Goal: Task Accomplishment & Management: Manage account settings

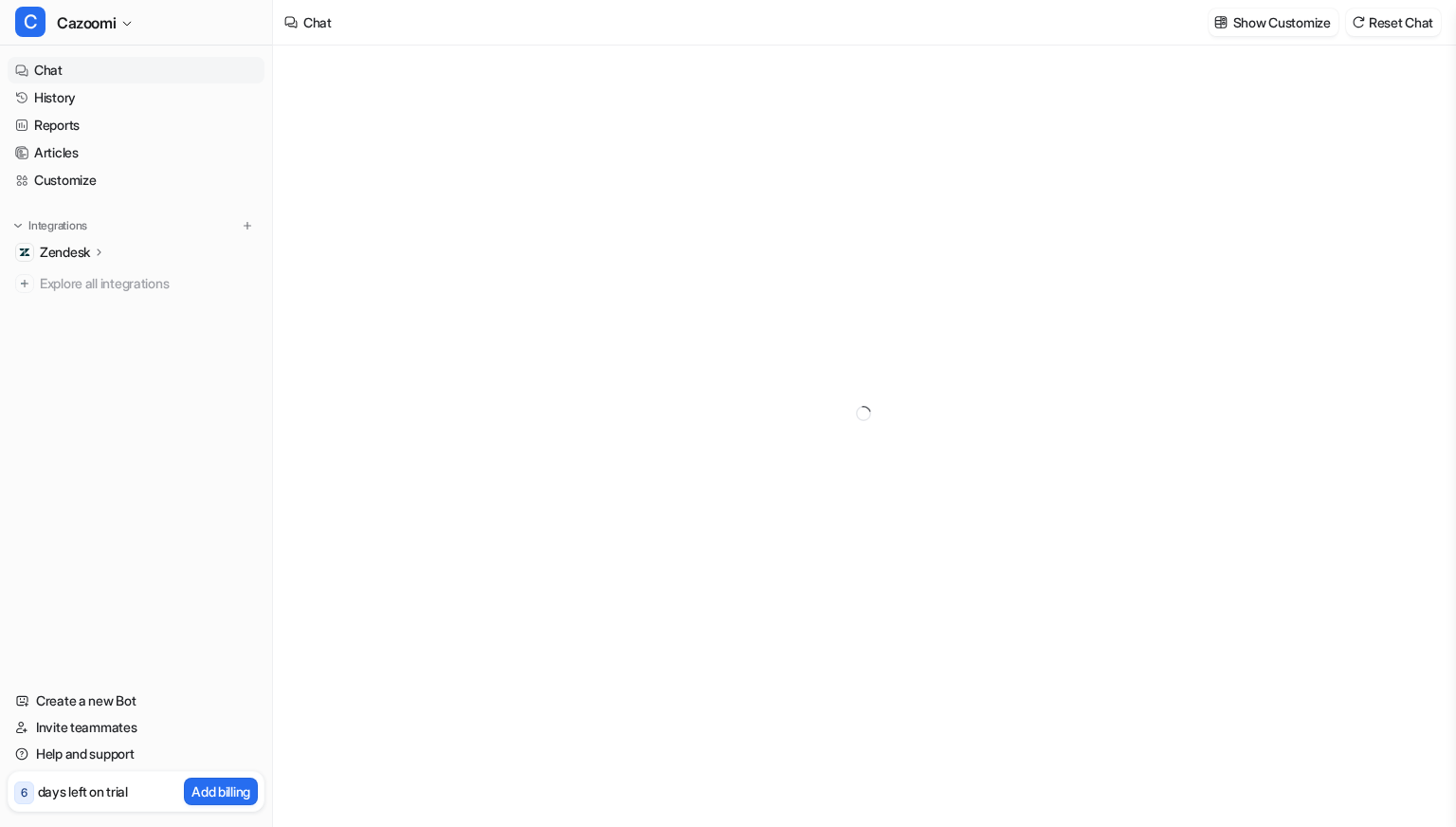
type textarea "**********"
click at [88, 251] on p "Zendesk" at bounding box center [64, 252] width 50 height 19
click at [104, 278] on p "Overview" at bounding box center [82, 280] width 57 height 19
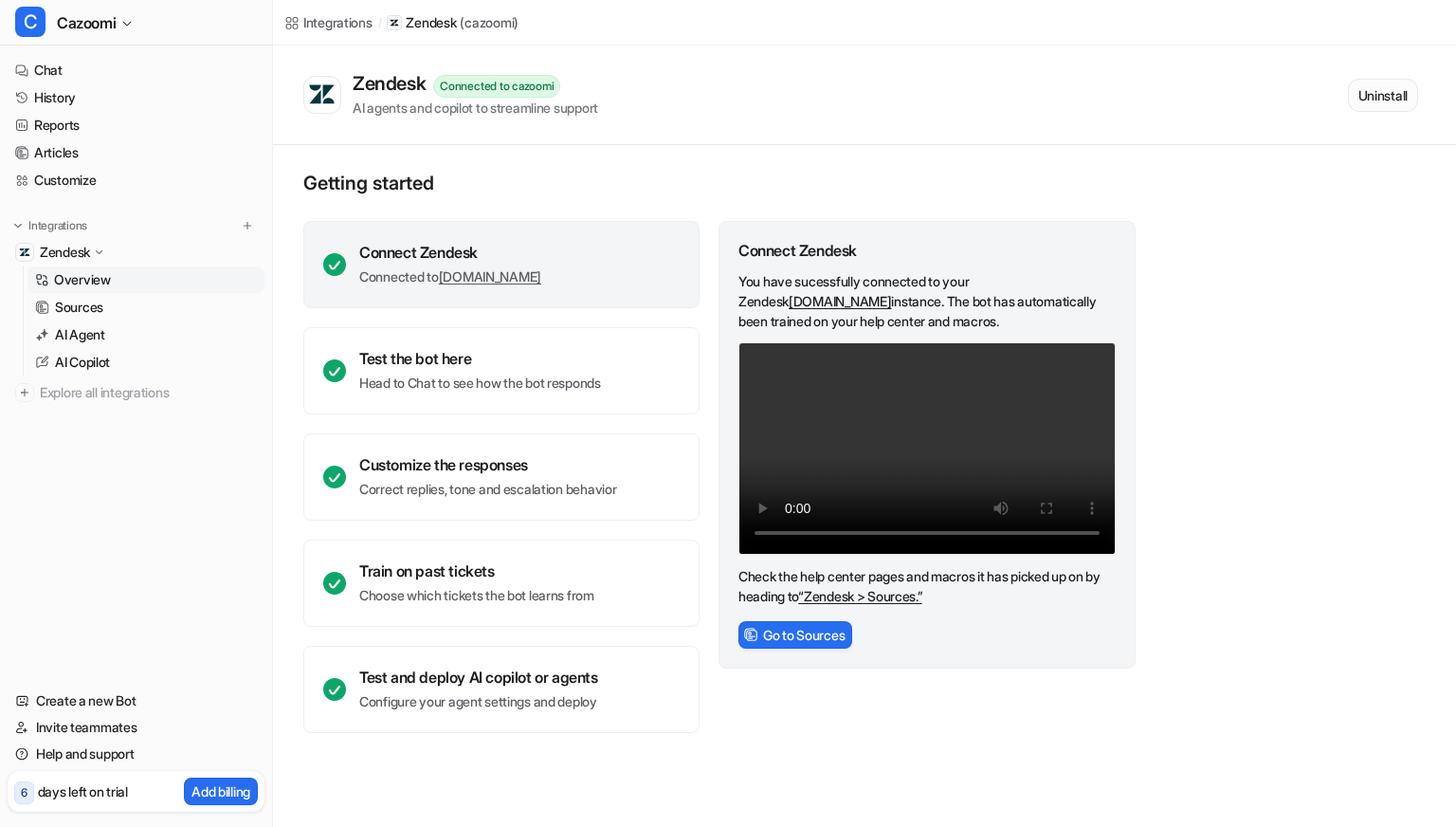
click at [1382, 90] on button "Uninstall" at bounding box center [1383, 95] width 70 height 33
click at [1380, 95] on button "Uninstall" at bounding box center [1383, 95] width 70 height 33
click at [103, 279] on p "Overview" at bounding box center [82, 280] width 57 height 19
click at [65, 93] on link "History" at bounding box center [136, 98] width 257 height 27
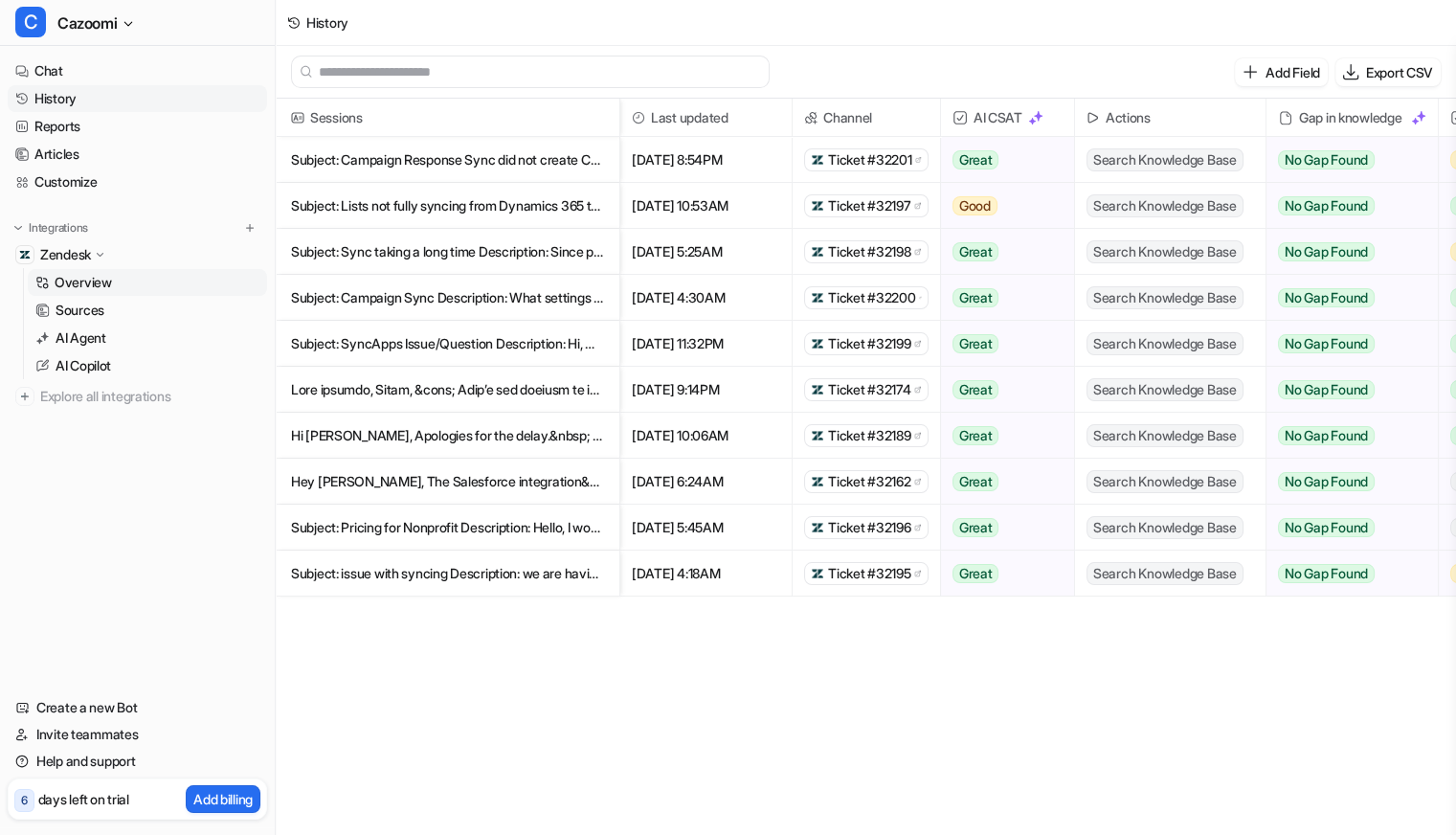
click at [100, 281] on p "Overview" at bounding box center [83, 283] width 57 height 19
